Goal: Check status: Check status

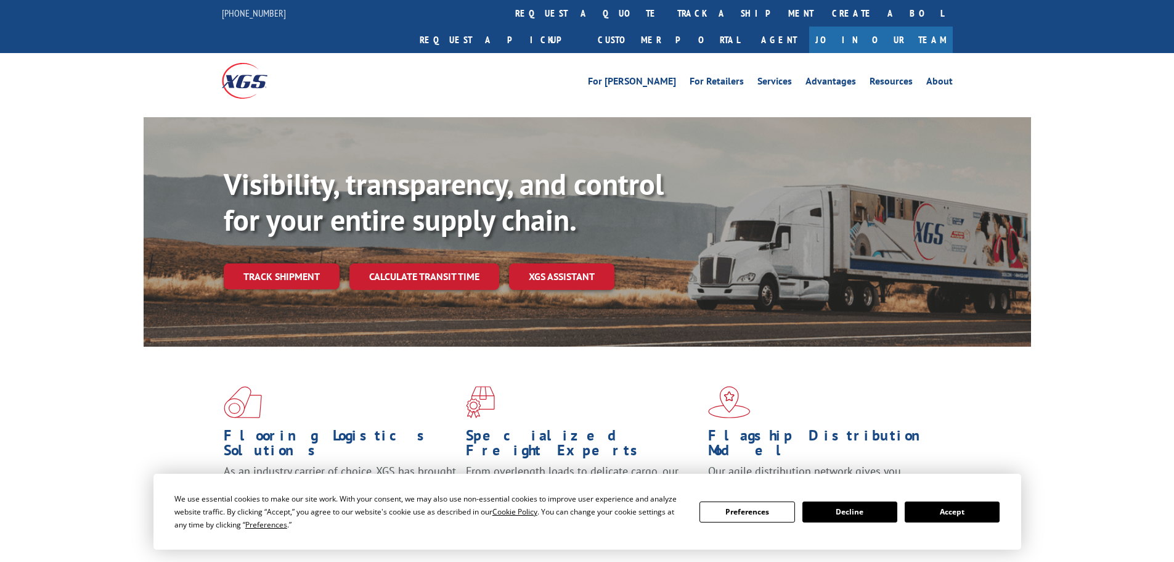
click at [280, 263] on link "Track shipment" at bounding box center [282, 276] width 116 height 26
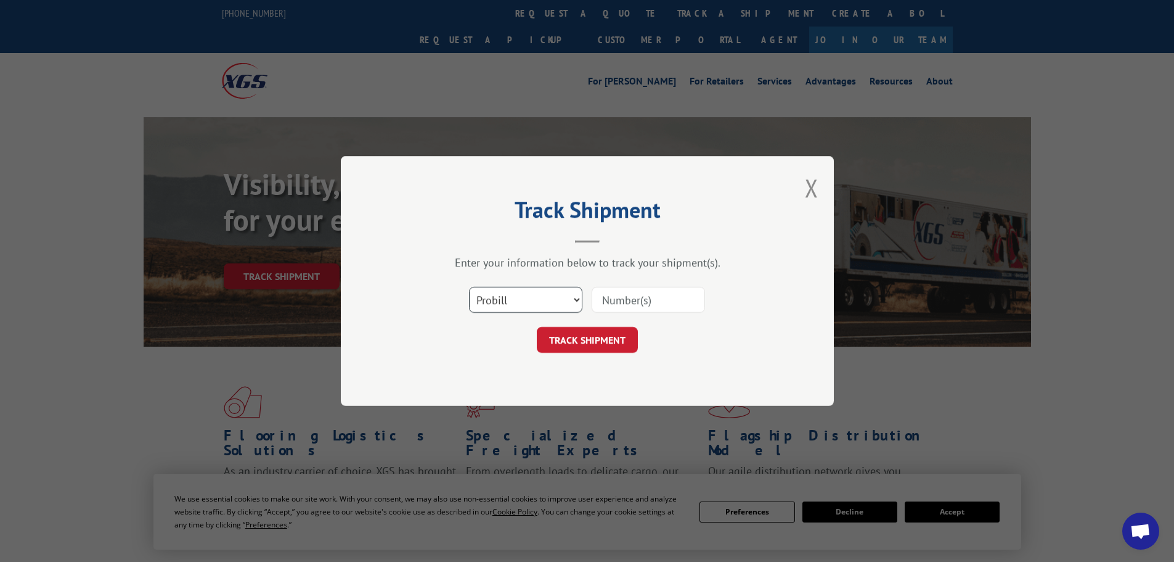
click at [576, 296] on select "Select category... Probill BOL PO" at bounding box center [525, 300] width 113 height 26
select select "bol"
click at [469, 287] on select "Select category... Probill BOL PO" at bounding box center [525, 300] width 113 height 26
click at [631, 305] on input at bounding box center [648, 300] width 113 height 26
paste input "363146"
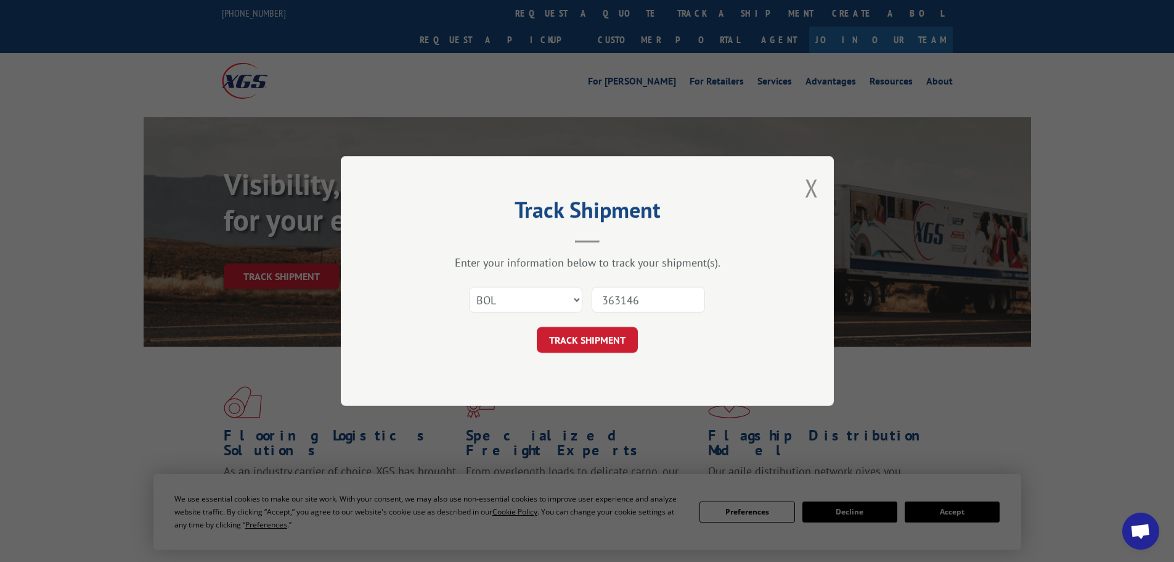
type input "363146"
click at [616, 352] on button "TRACK SHIPMENT" at bounding box center [587, 340] width 101 height 26
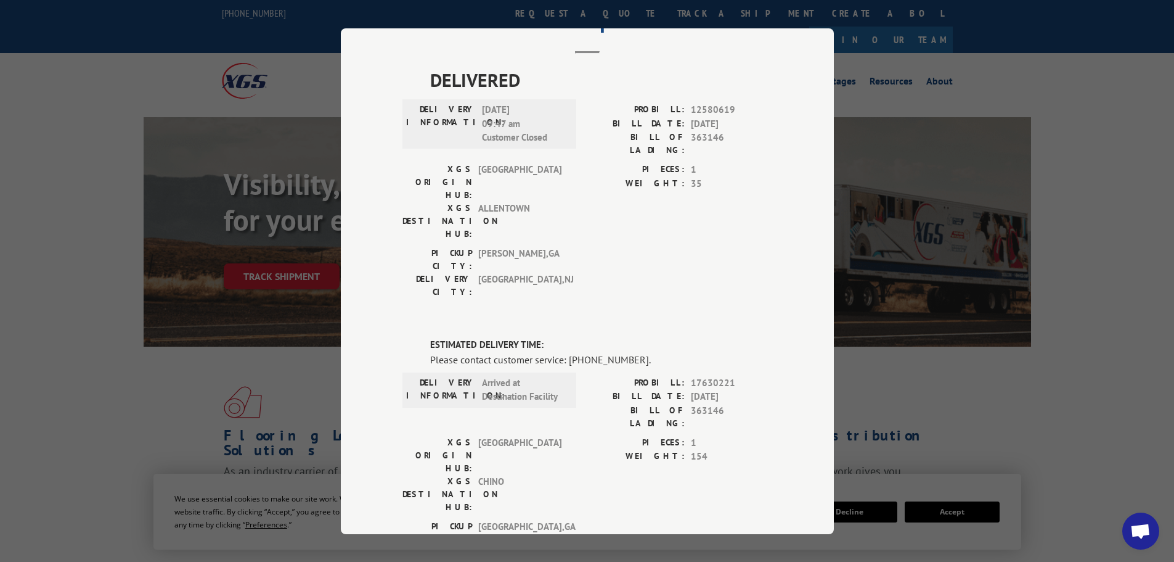
scroll to position [123, 0]
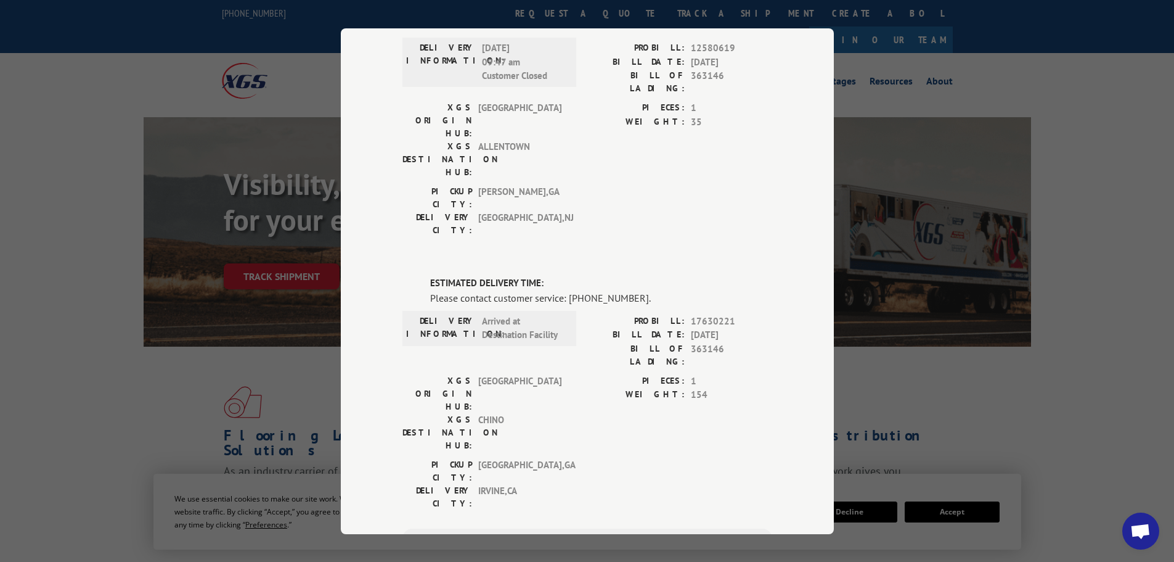
click at [504, 314] on span "Arrived at Destination Facility" at bounding box center [523, 328] width 83 height 28
click at [495, 314] on span "Arrived at Destination Facility" at bounding box center [523, 328] width 83 height 28
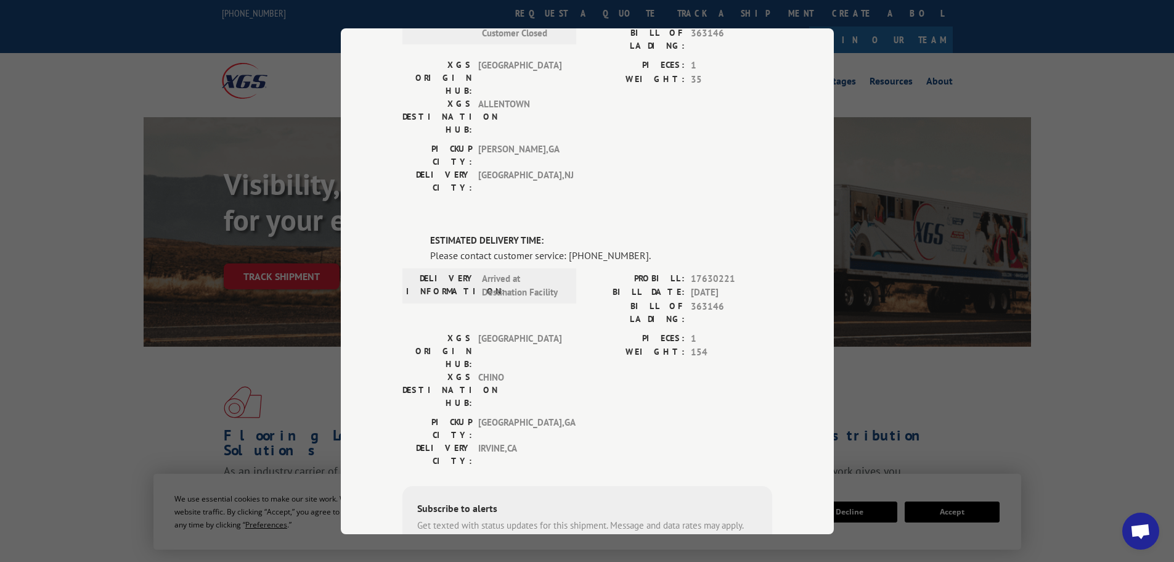
scroll to position [165, 0]
click at [490, 415] on span "[GEOGRAPHIC_DATA] , [GEOGRAPHIC_DATA]" at bounding box center [519, 428] width 83 height 26
click at [669, 286] on label "BILL DATE:" at bounding box center [635, 293] width 97 height 14
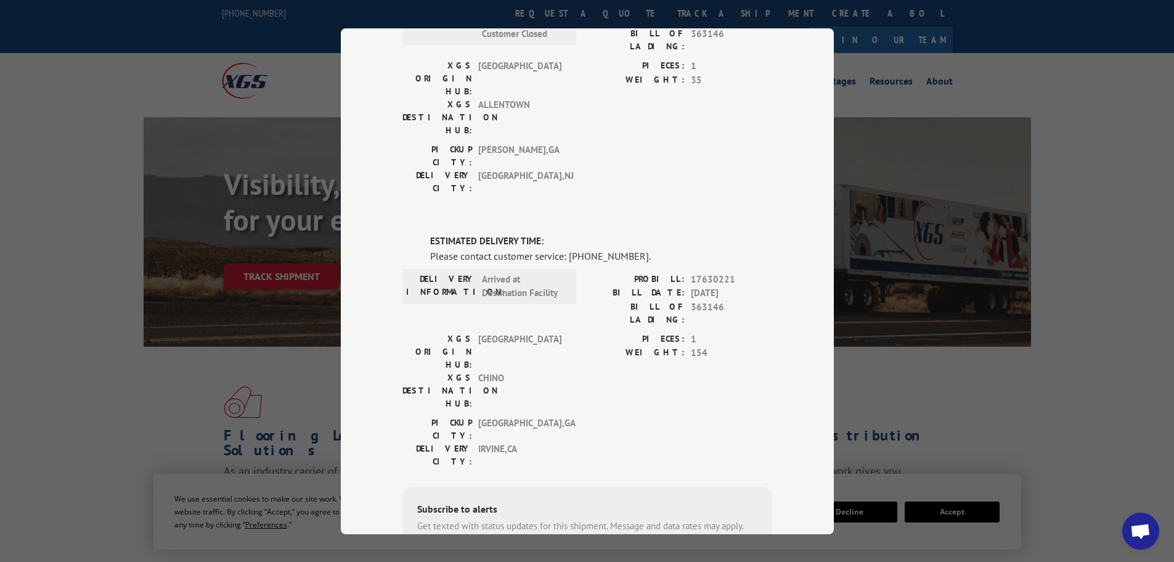
click at [645, 272] on label "PROBILL:" at bounding box center [635, 279] width 97 height 14
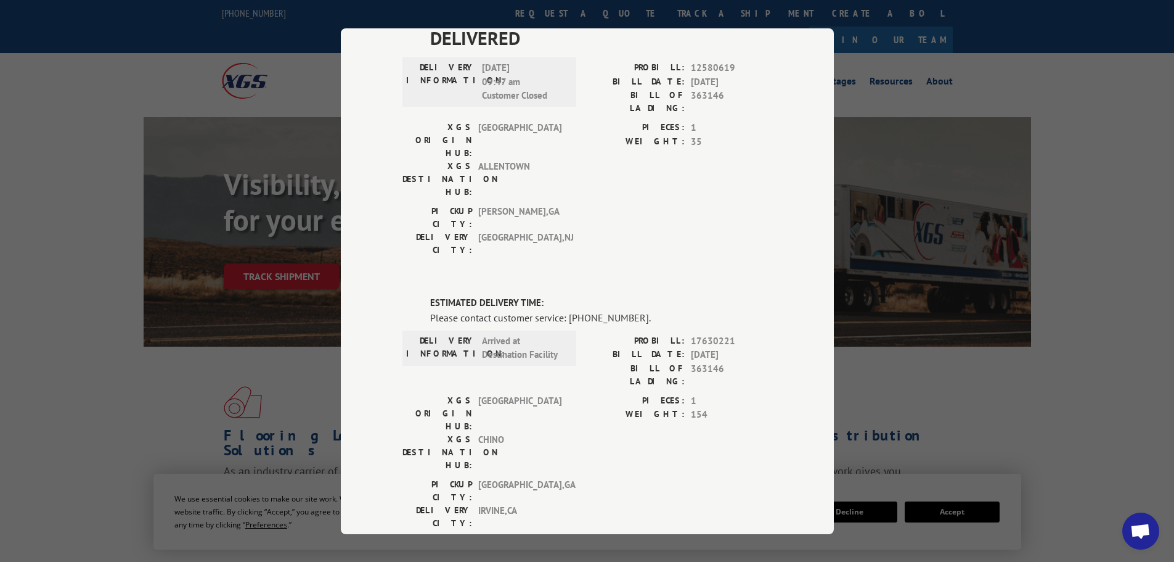
scroll to position [227, 0]
